Goal: Check status

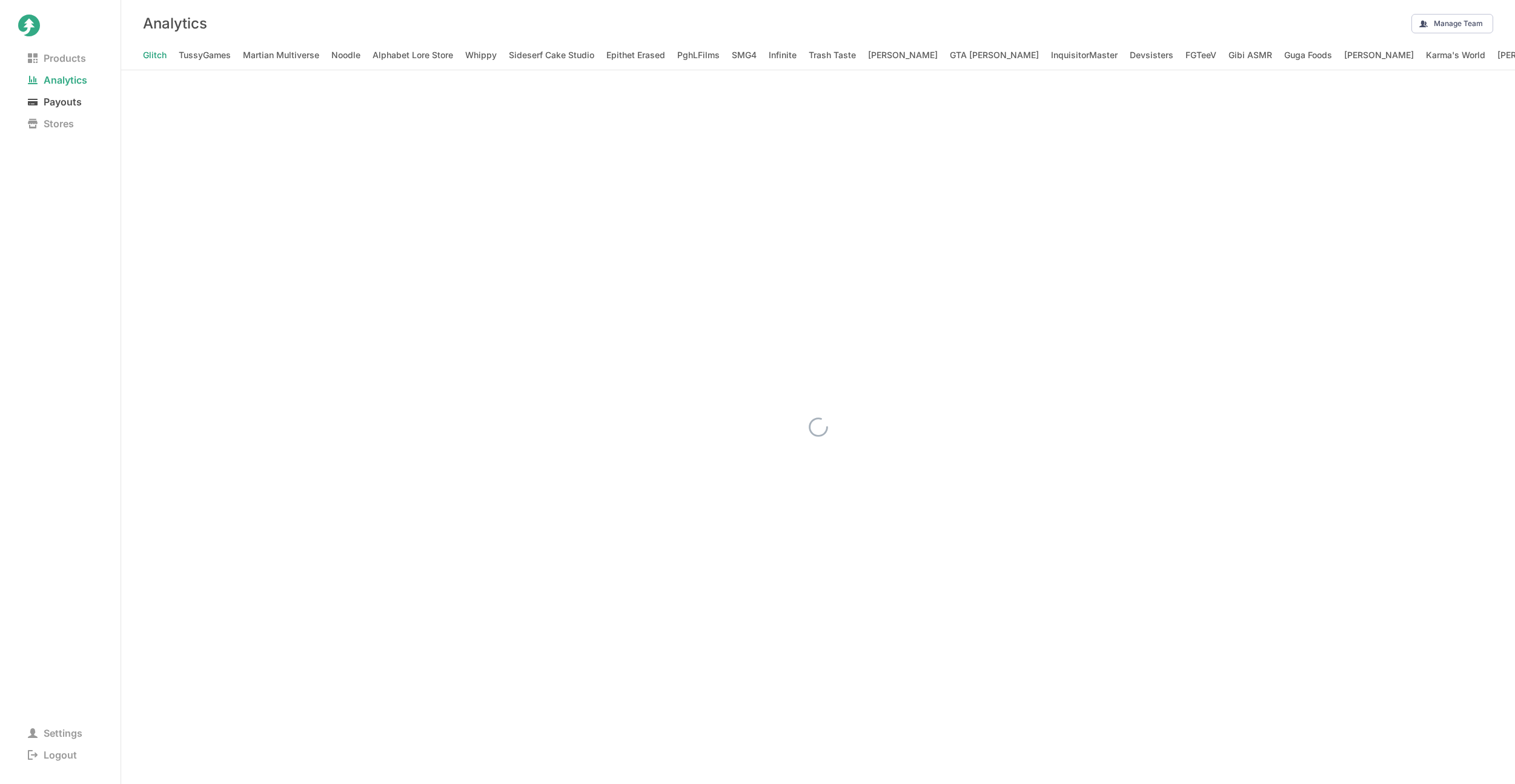
click at [62, 107] on span "Payouts" at bounding box center [55, 101] width 74 height 17
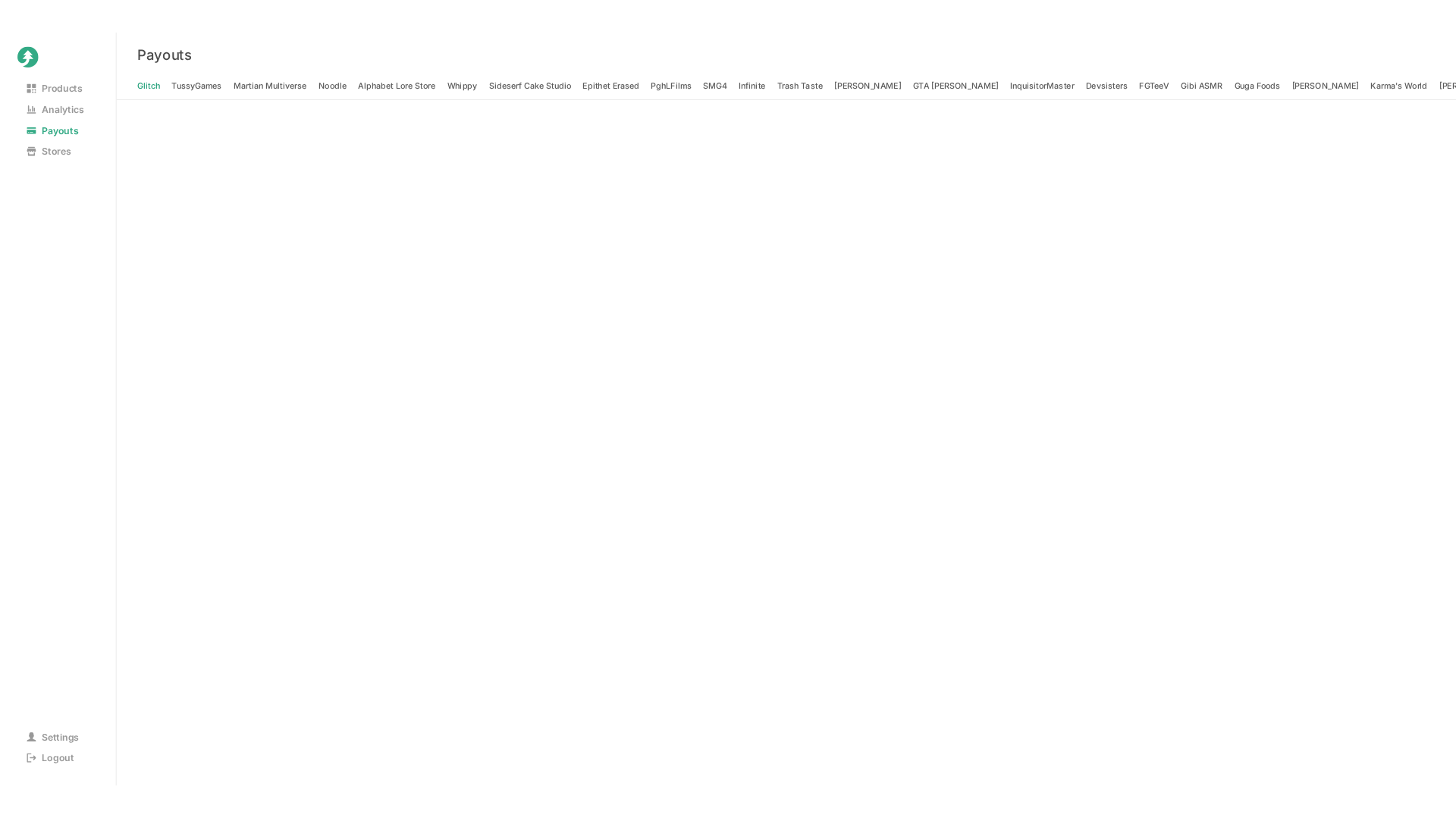
scroll to position [0, 21454]
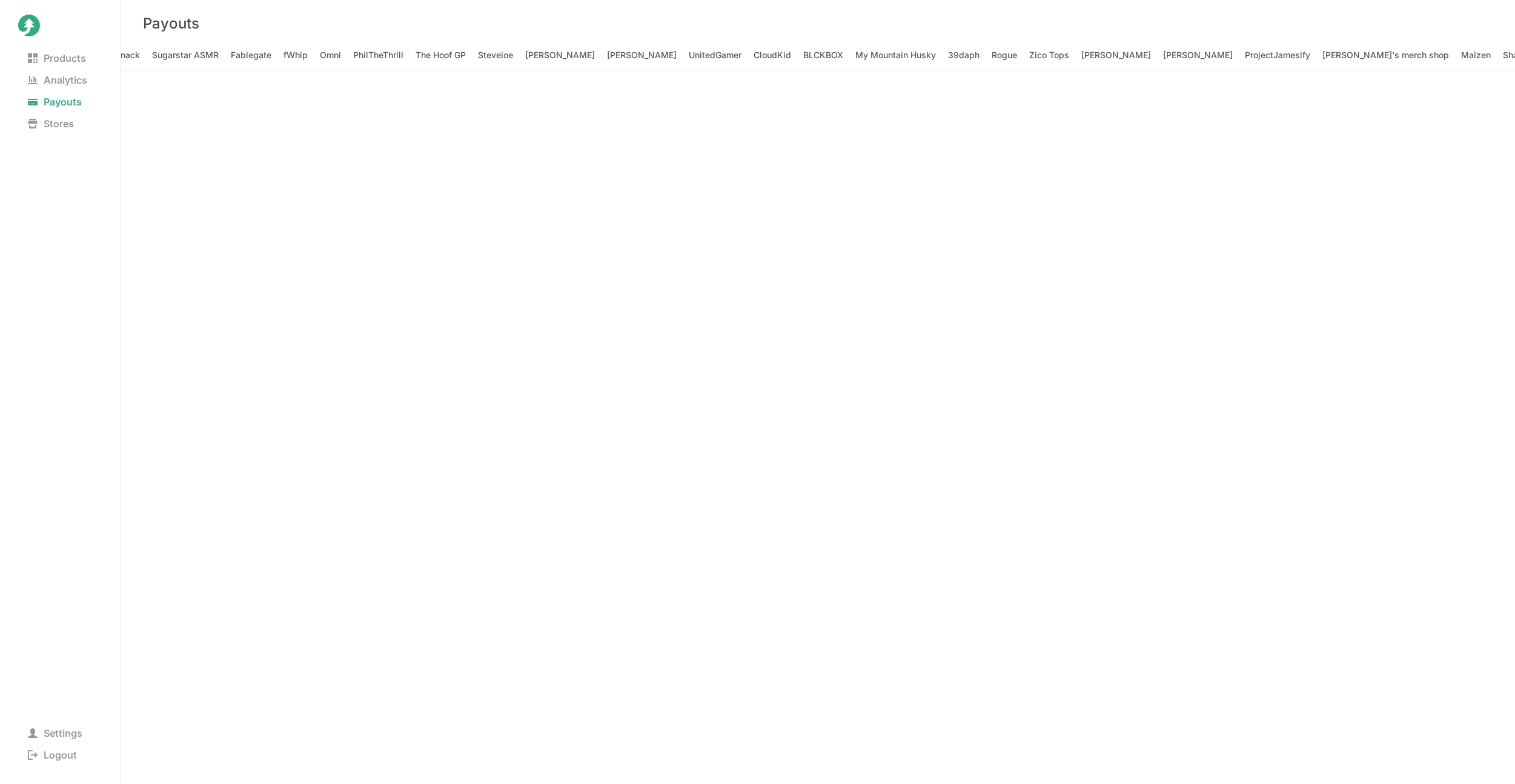
click at [79, 76] on span "Analytics" at bounding box center [57, 80] width 79 height 17
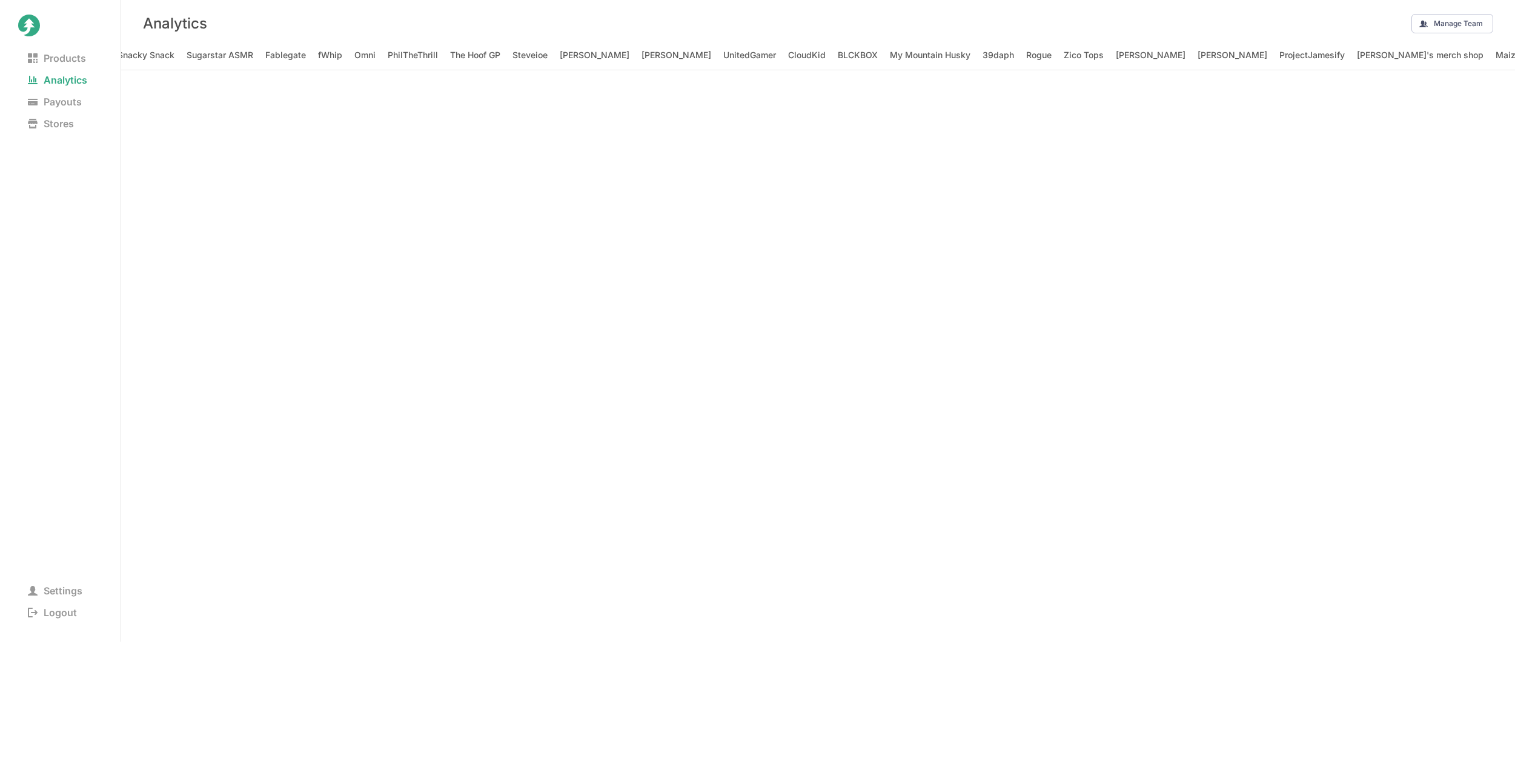
drag, startPoint x: 816, startPoint y: 50, endPoint x: 822, endPoint y: 52, distance: 6.3
